Goal: Communication & Community: Answer question/provide support

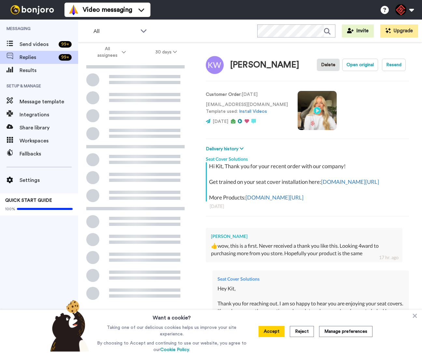
click at [417, 317] on icon at bounding box center [415, 315] width 7 height 7
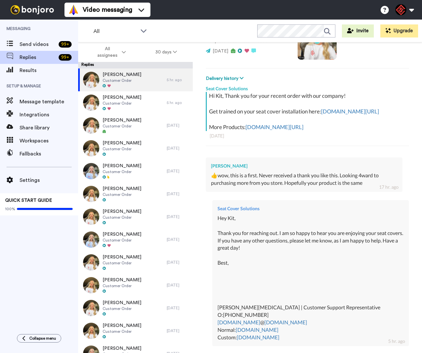
scroll to position [158, 0]
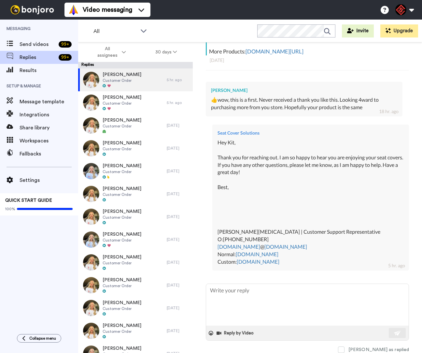
type textarea "x"
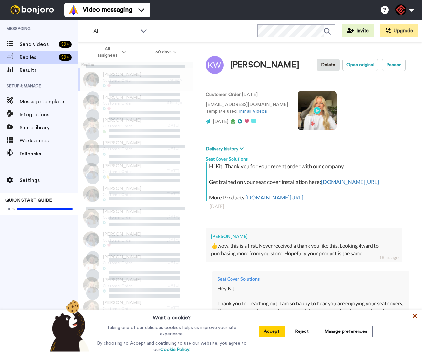
click at [415, 316] on icon at bounding box center [415, 316] width 4 height 4
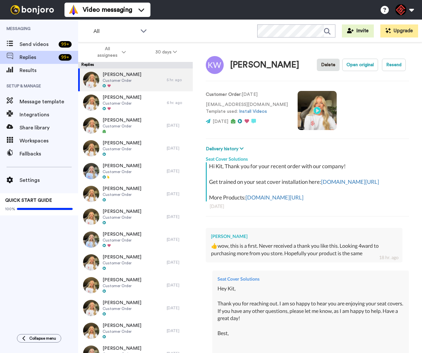
type textarea "x"
